Goal: Transaction & Acquisition: Purchase product/service

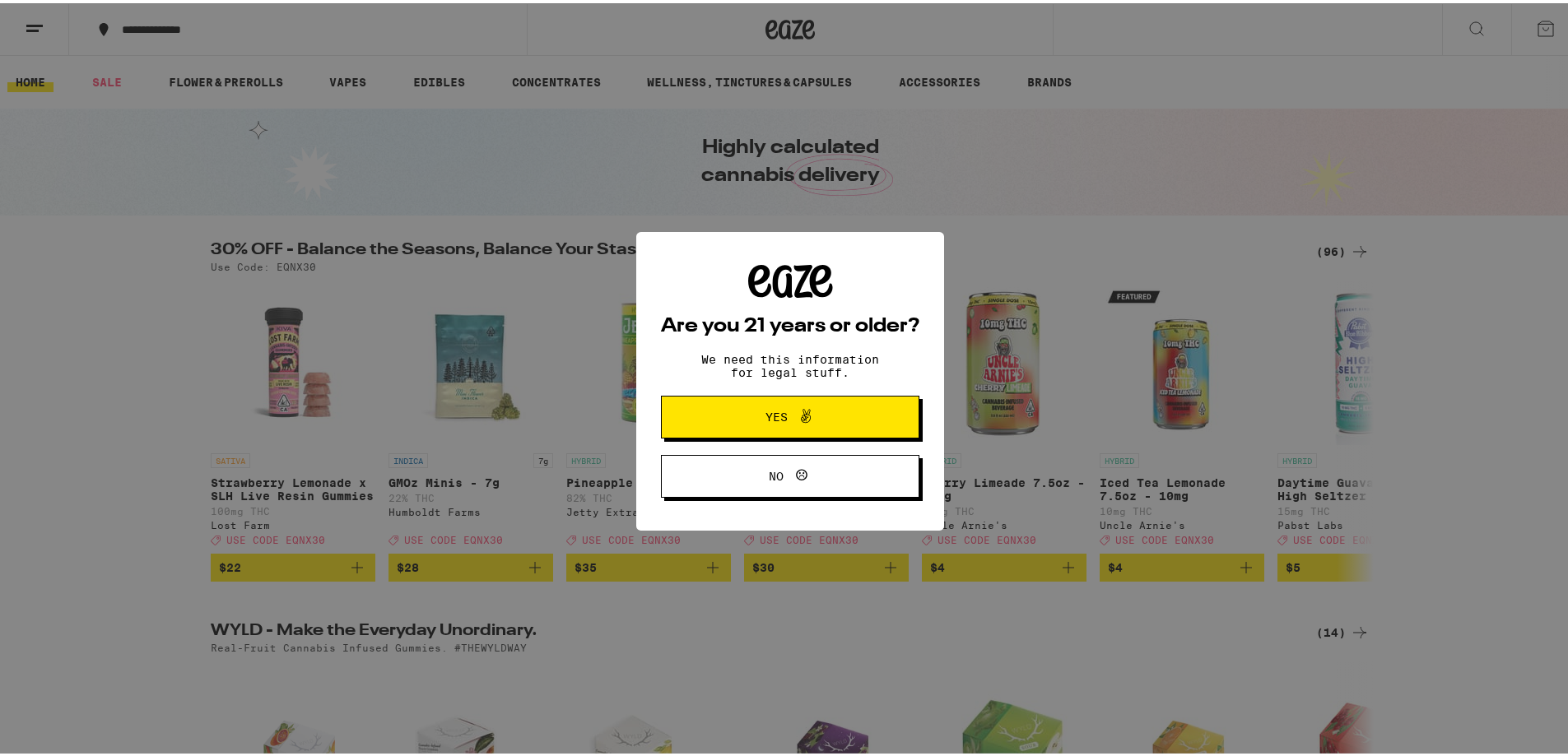
click at [776, 416] on span "Yes" at bounding box center [776, 414] width 22 height 12
